Goal: Task Accomplishment & Management: Manage account settings

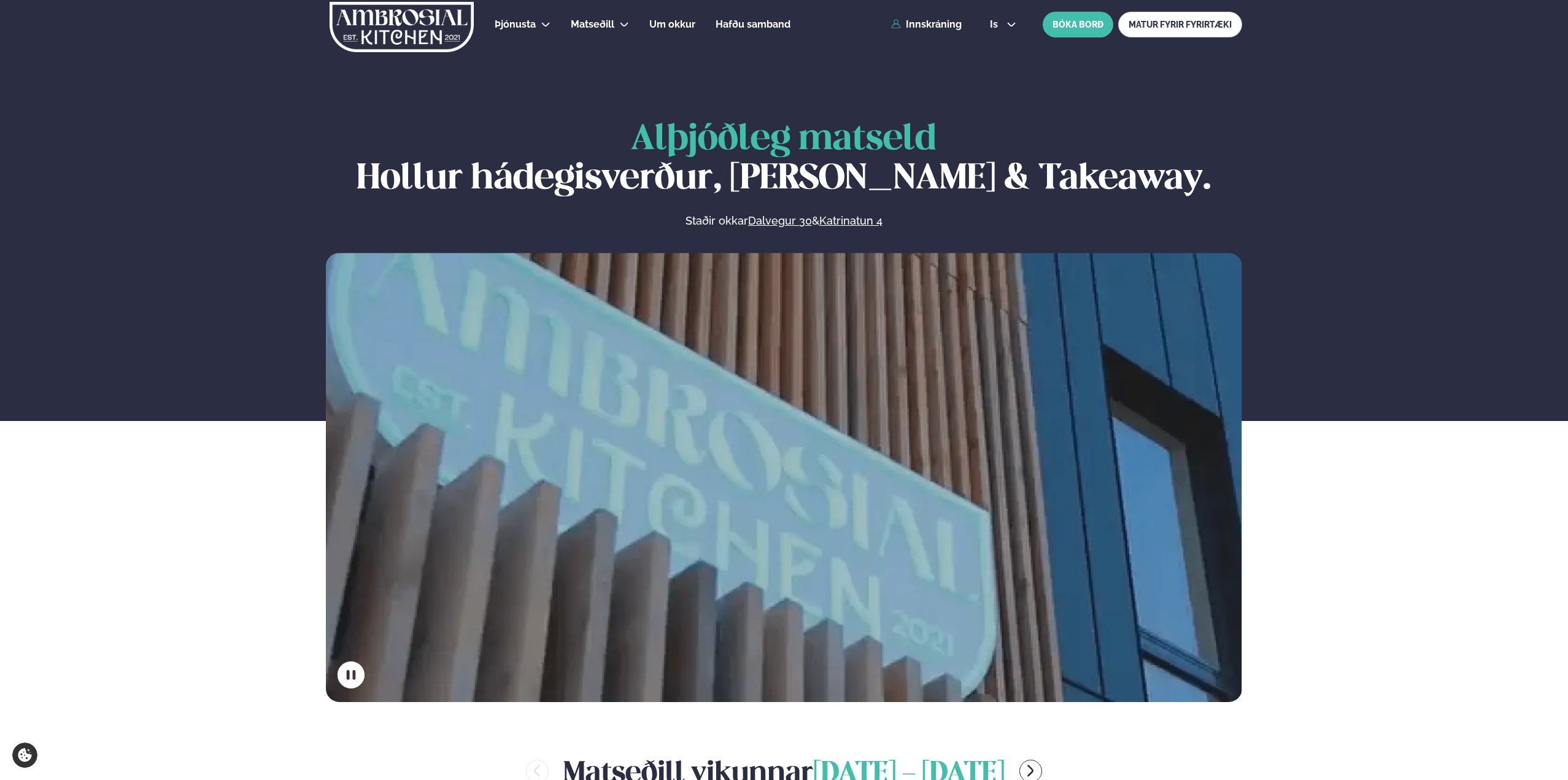
drag, startPoint x: 0, startPoint y: 0, endPoint x: 937, endPoint y: 18, distance: 937.2
click at [937, 18] on div "Þjónusta Hádegismatur fyrir fyrirtæki Fyrirtækja veitingar Einkapartý Matseðill…" at bounding box center [784, 25] width 990 height 49
click at [939, 25] on link "Innskráning" at bounding box center [926, 24] width 70 height 11
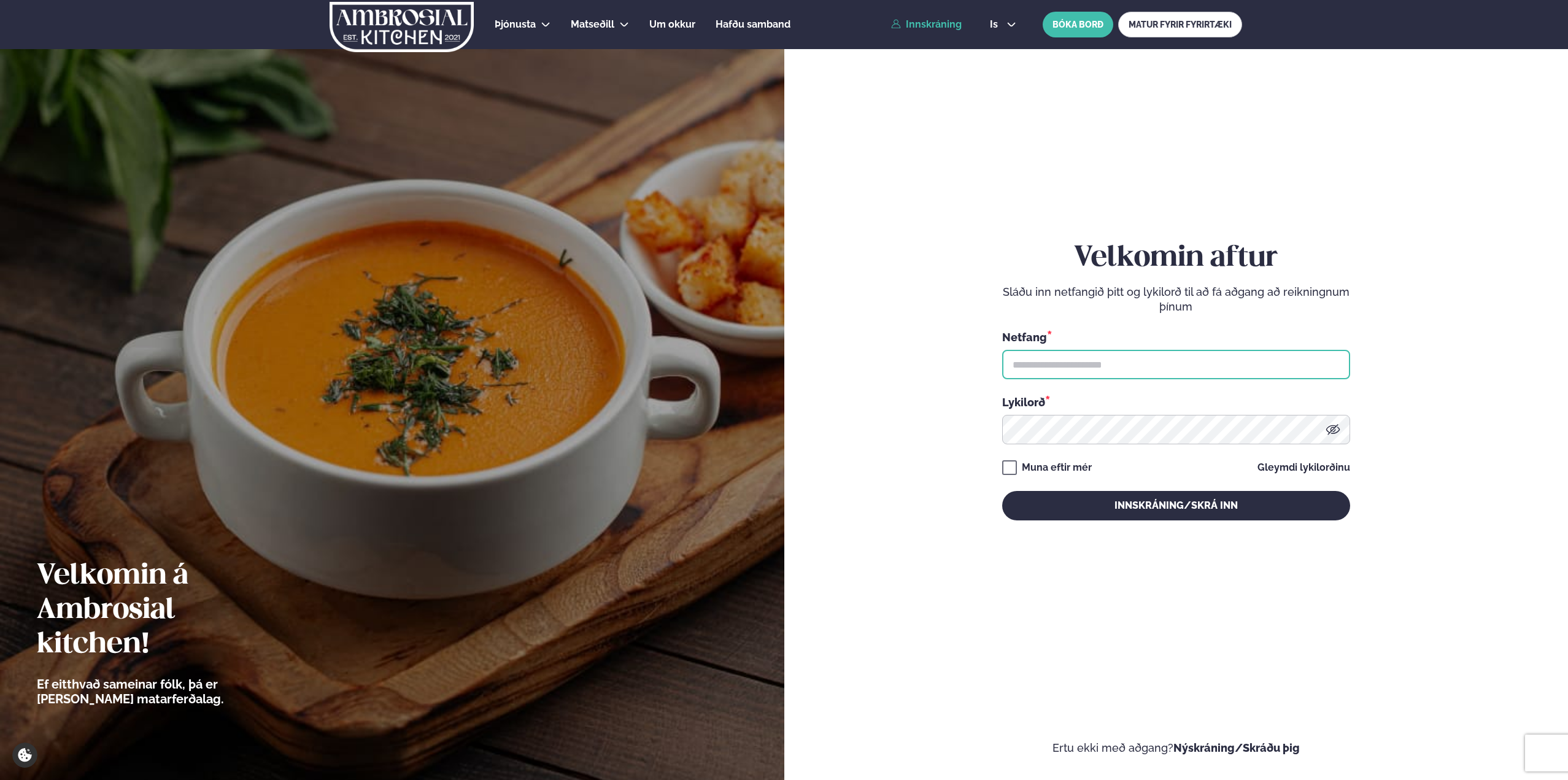
type input "**********"
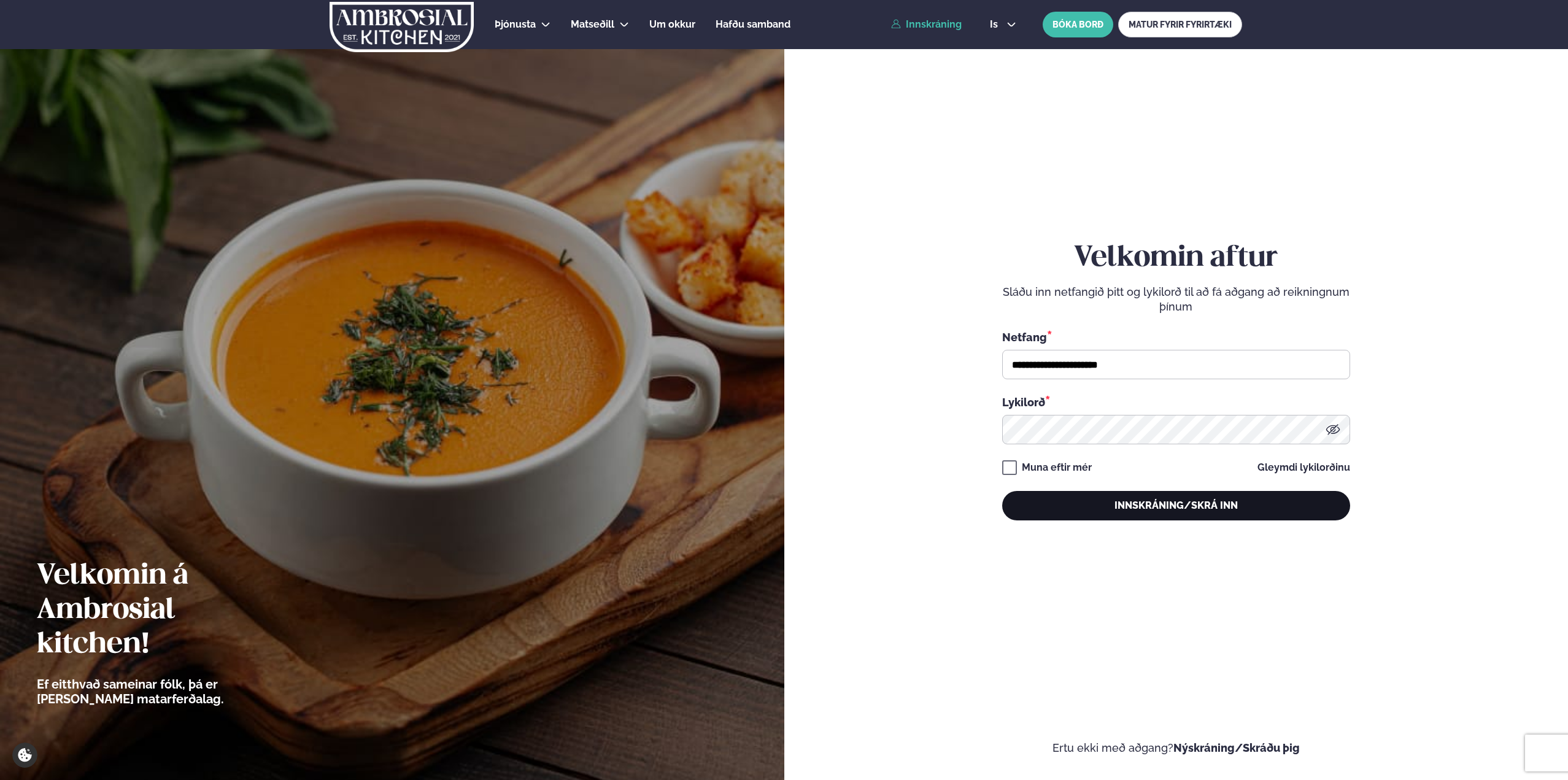
click at [1134, 502] on button "Innskráning/Skrá inn" at bounding box center [1176, 506] width 348 height 30
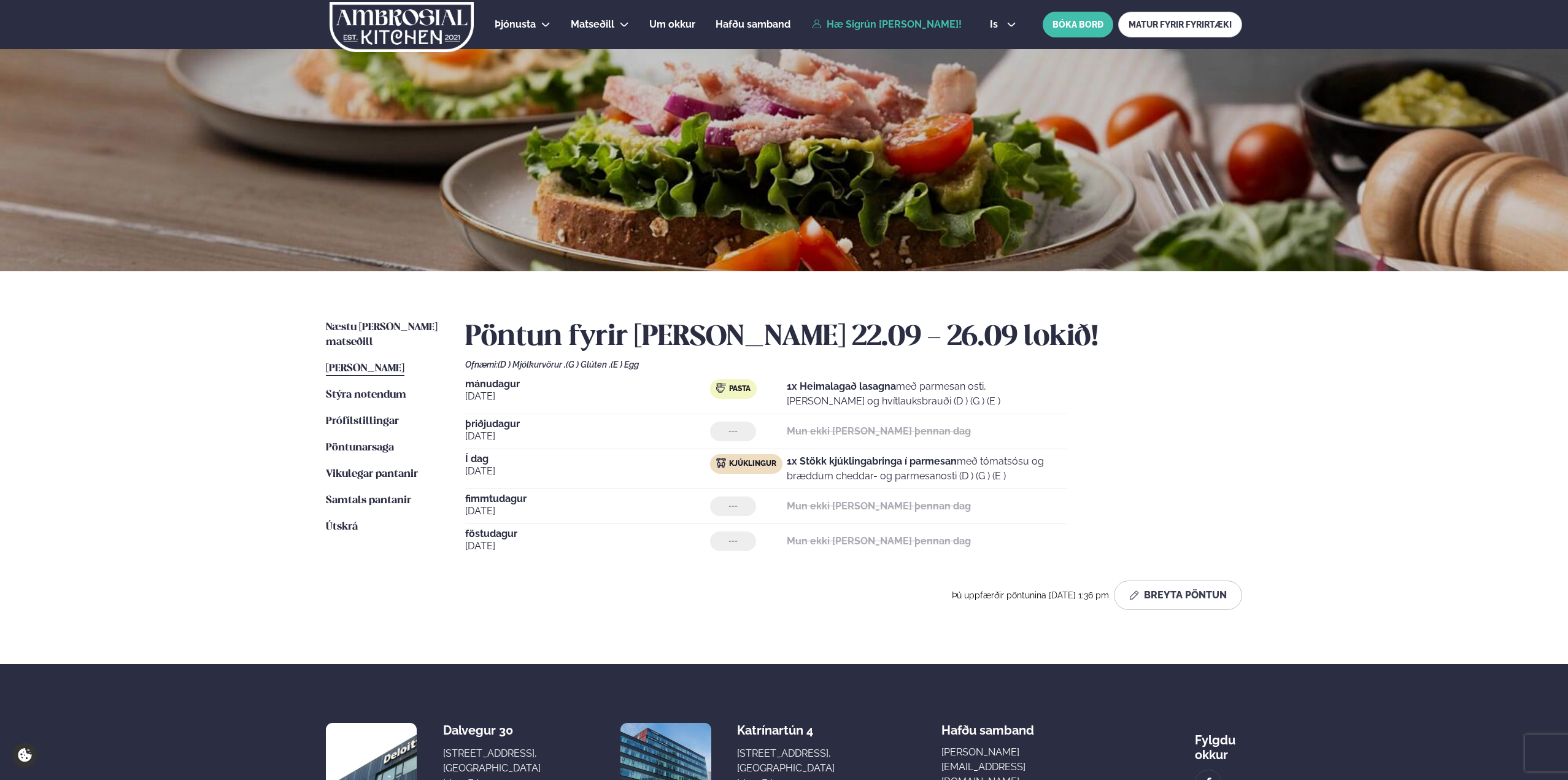
drag, startPoint x: 876, startPoint y: 459, endPoint x: 1080, endPoint y: 479, distance: 205.0
click at [1080, 479] on div "[DATE] Pasta 1x Heimalagað lasagna með parmesan osti, basil pesto og hvítlauksb…" at bounding box center [854, 469] width 777 height 179
